Goal: Communication & Community: Answer question/provide support

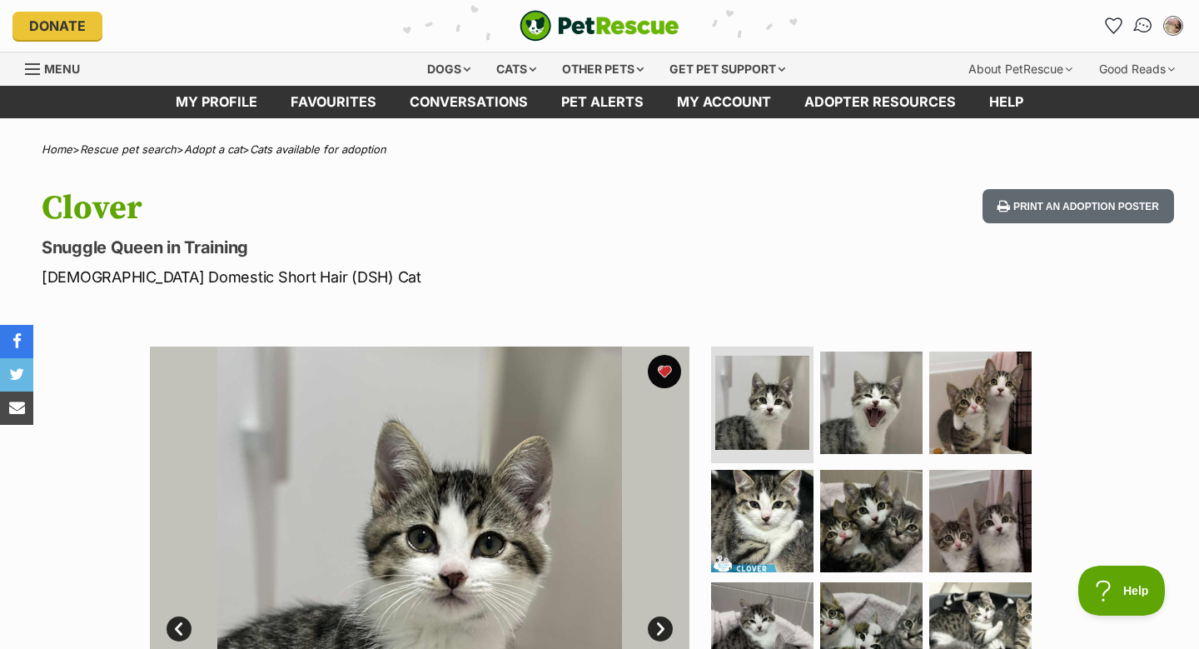
click at [1142, 30] on img "Conversations" at bounding box center [1143, 26] width 22 height 22
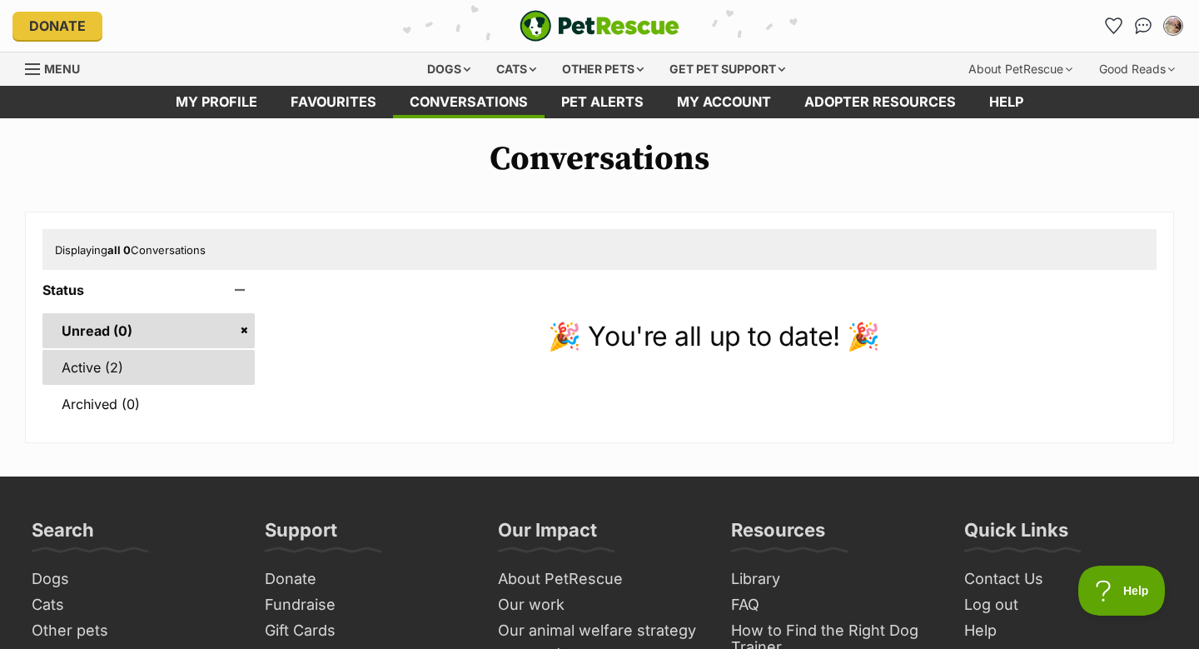
click at [104, 372] on link "Active (2)" at bounding box center [148, 367] width 212 height 35
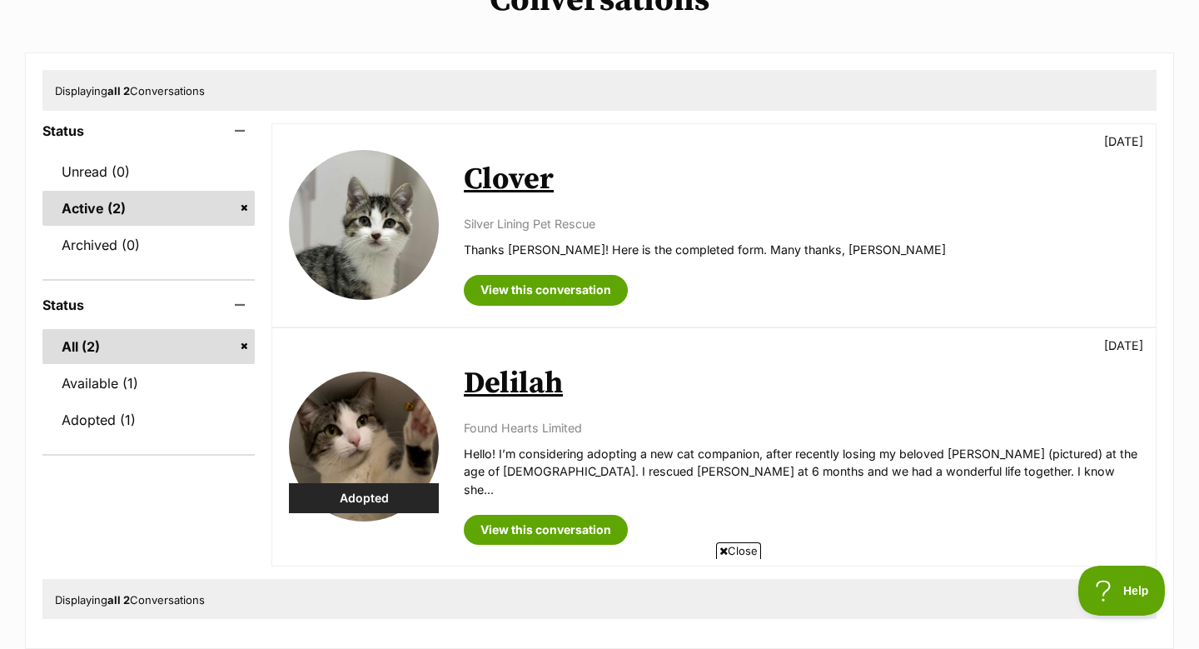
click at [541, 182] on link "Clover" at bounding box center [509, 179] width 90 height 37
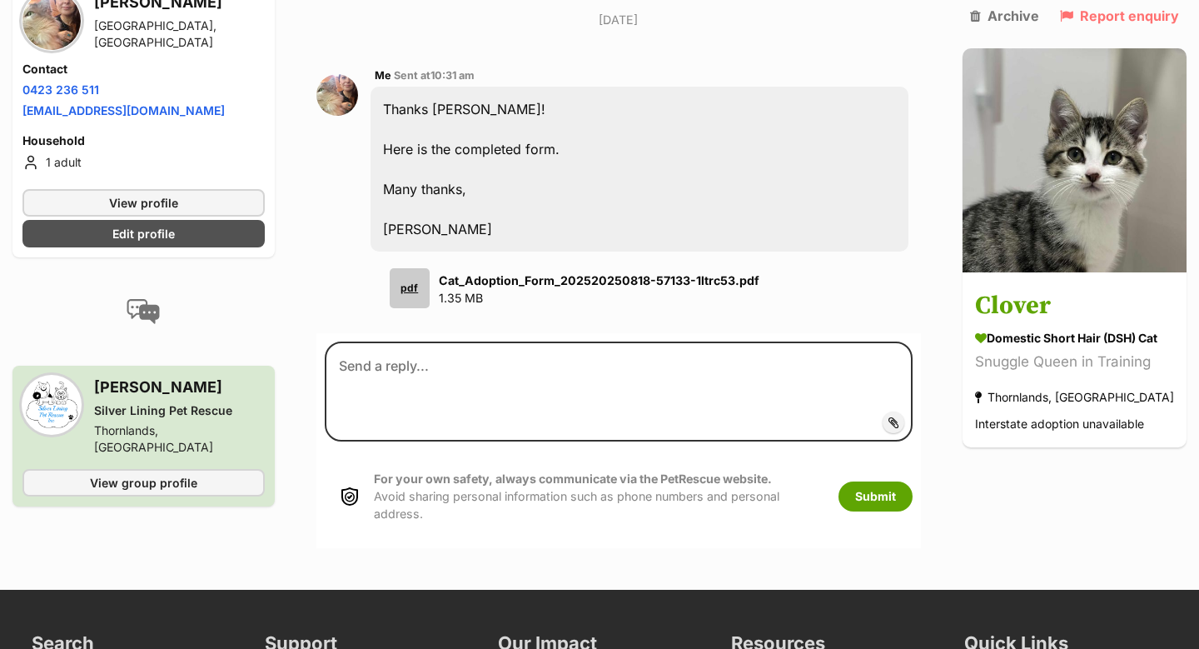
scroll to position [2030, 0]
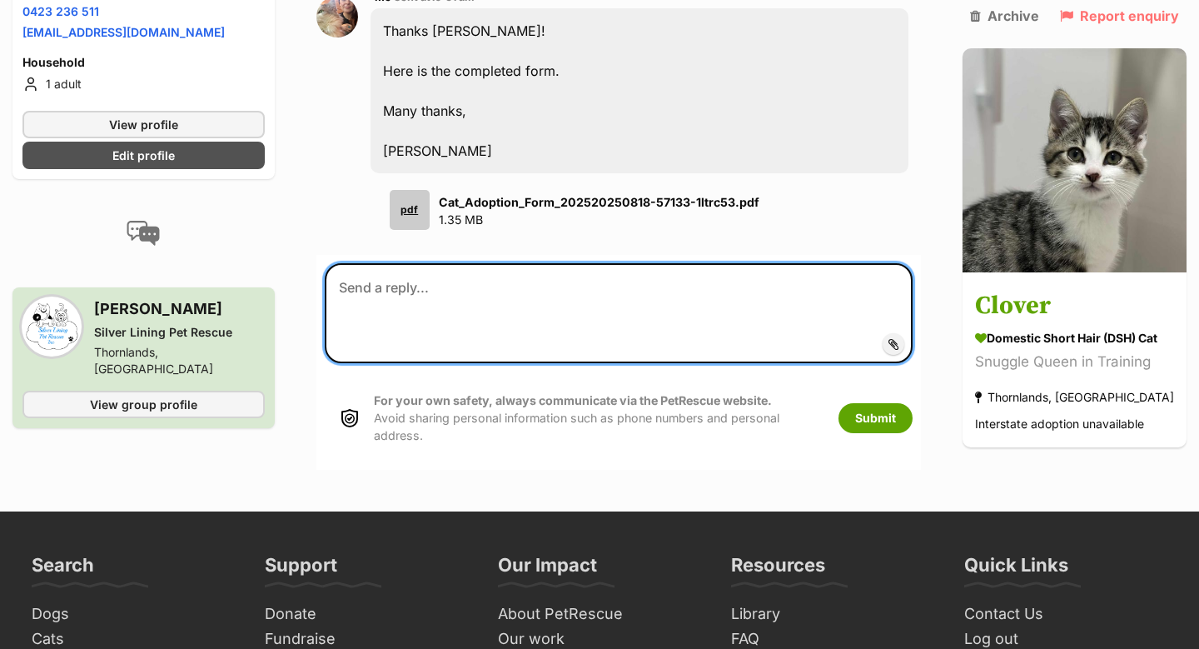
click at [397, 301] on textarea at bounding box center [619, 313] width 588 height 100
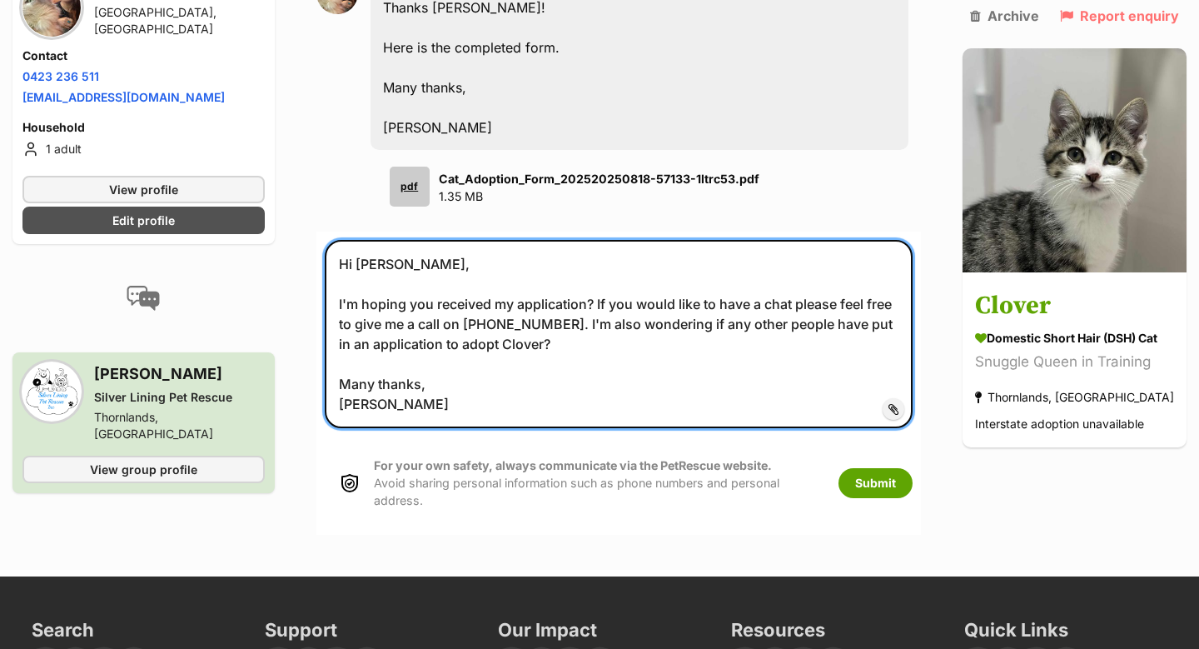
scroll to position [2054, 0]
click at [453, 327] on textarea "Hi Denise, I'm hoping you received my application? If you would like to have a …" at bounding box center [619, 333] width 588 height 188
click at [598, 343] on textarea "Hi Denise, I'm hoping you received my application? If you would like to have a …" at bounding box center [619, 333] width 588 height 188
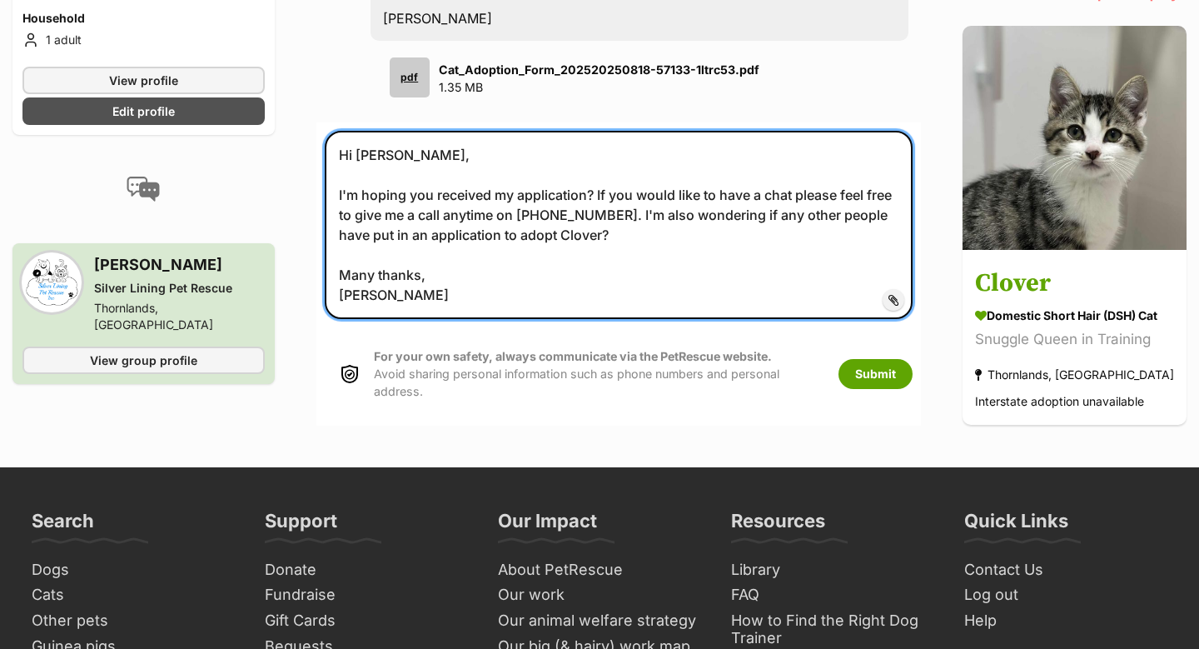
scroll to position [2166, 0]
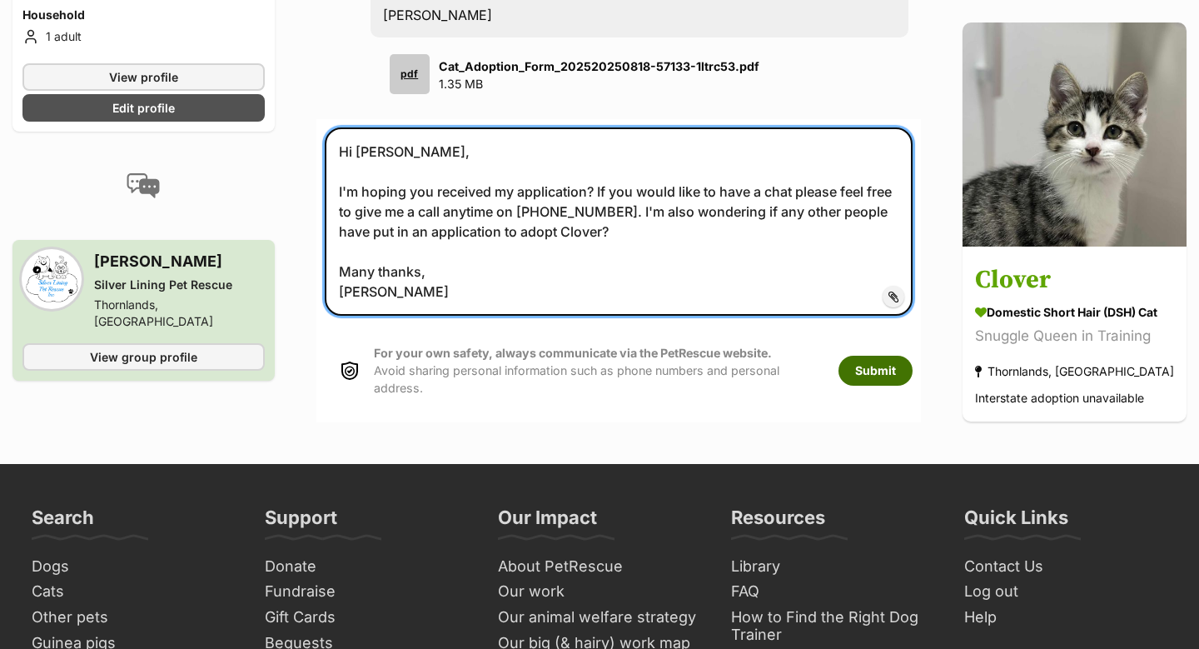
type textarea "Hi Denise, I'm hoping you received my application? If you would like to have a …"
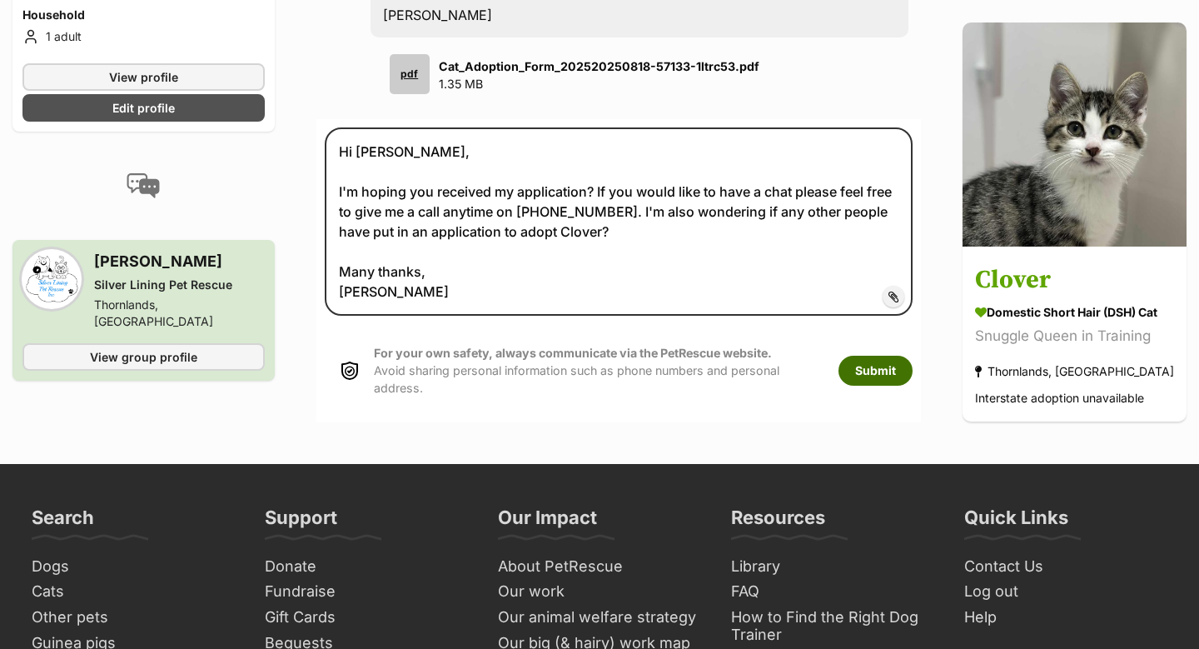
click at [877, 362] on button "Submit" at bounding box center [876, 371] width 74 height 30
